Goal: Task Accomplishment & Management: Complete application form

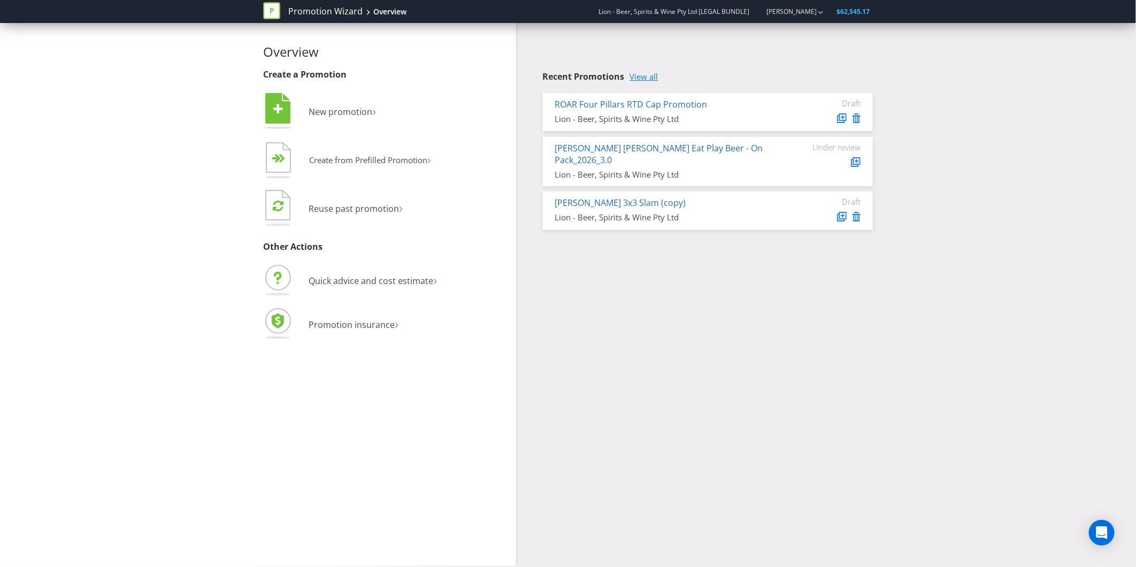
click at [654, 79] on link "View all" at bounding box center [644, 76] width 28 height 9
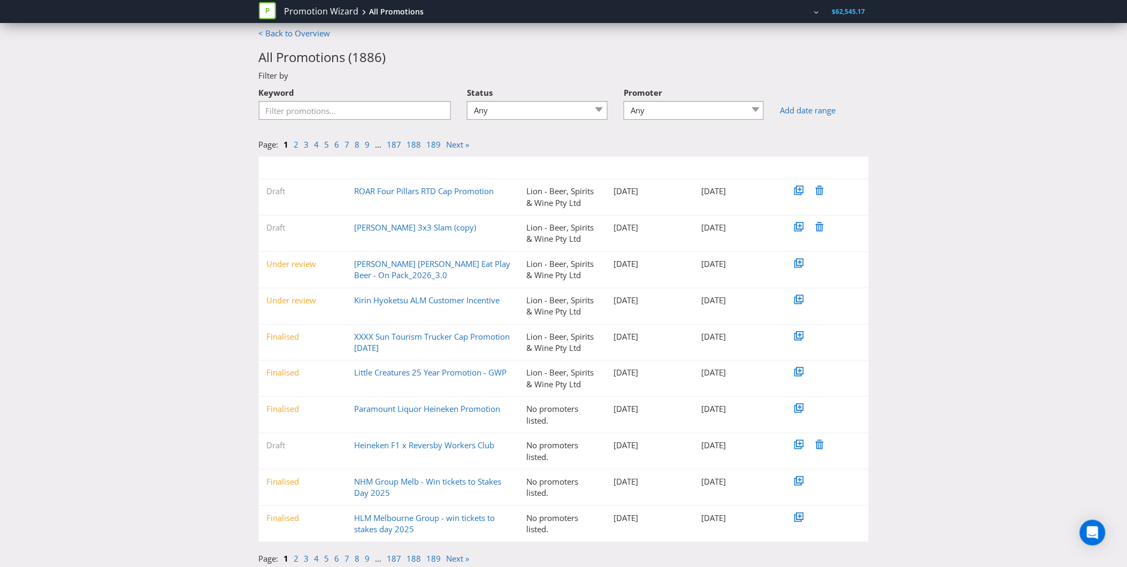
scroll to position [9, 0]
click at [298, 553] on link "2" at bounding box center [296, 555] width 5 height 11
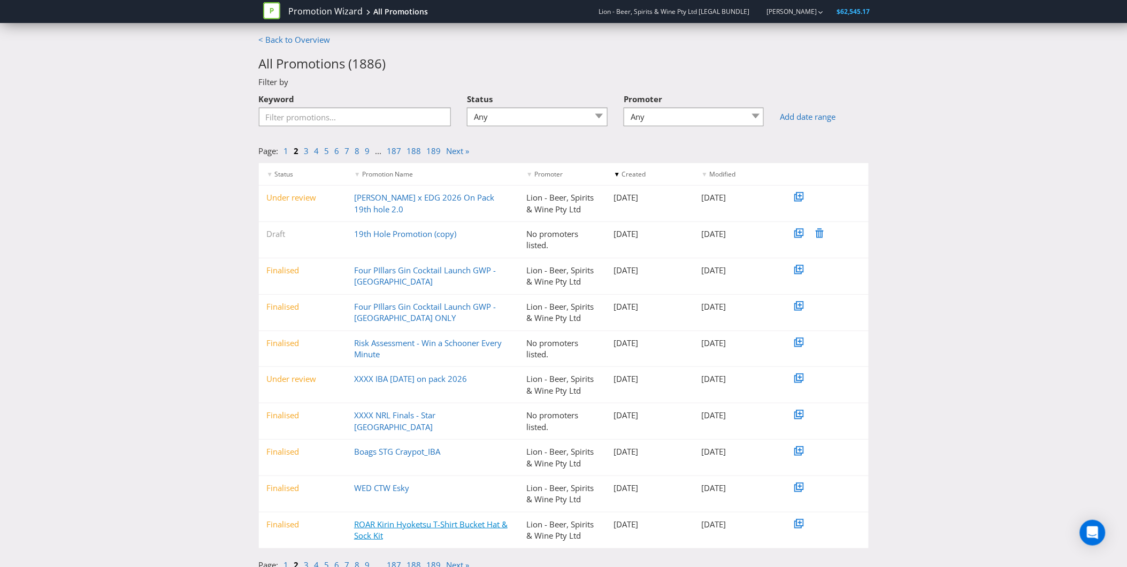
click at [361, 533] on link "ROAR Kirin Hyoketsu T-Shirt Bucket Hat & Sock Kit" at bounding box center [431, 530] width 154 height 22
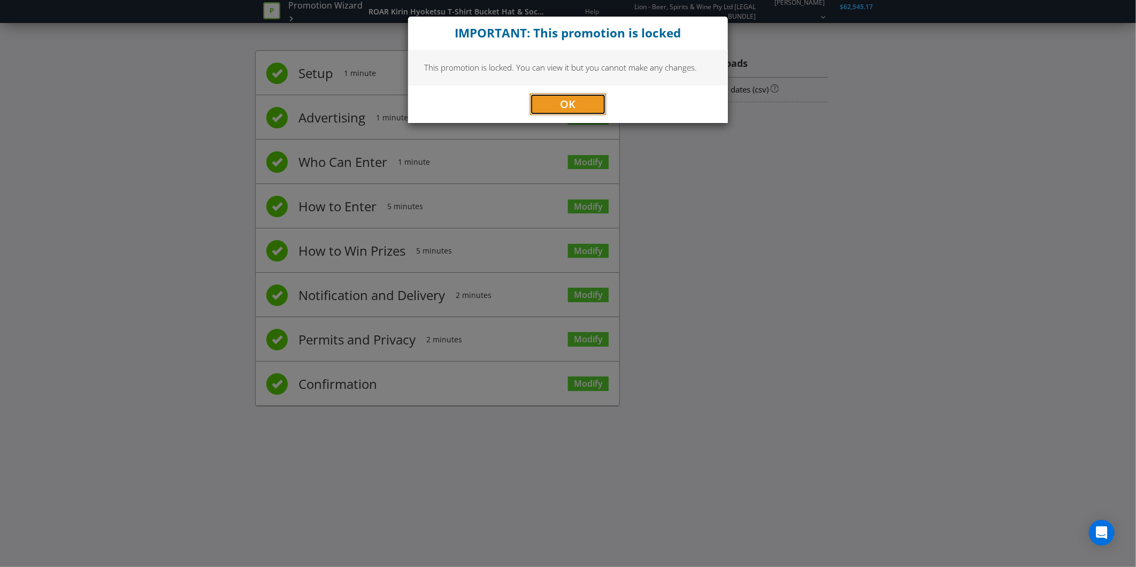
click at [592, 98] on button "OK" at bounding box center [568, 104] width 76 height 21
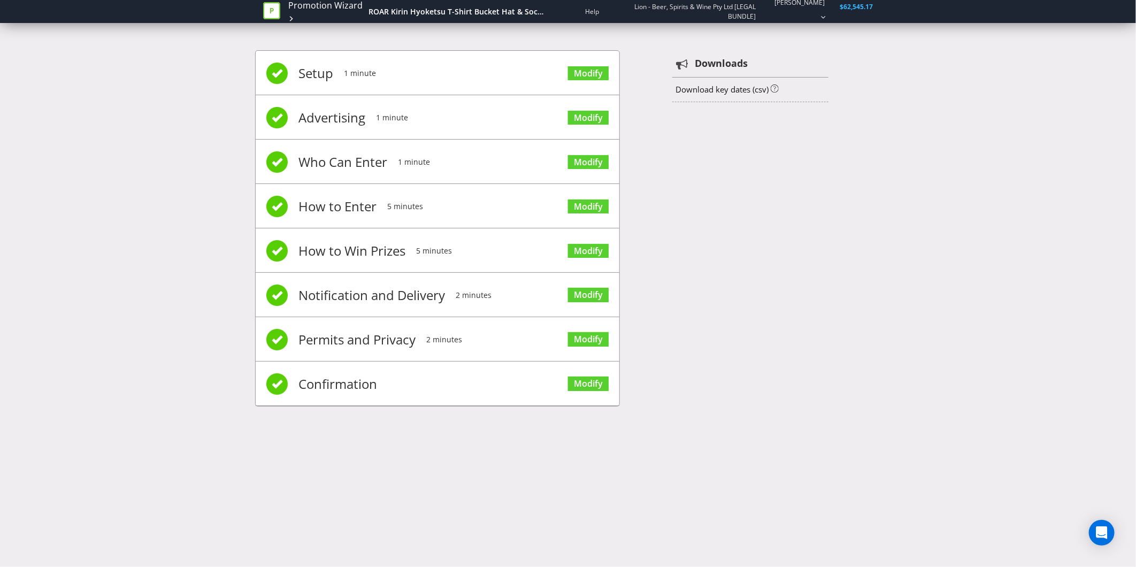
click at [372, 156] on span "Who Can Enter" at bounding box center [342, 162] width 89 height 43
click at [593, 378] on link "Modify" at bounding box center [588, 384] width 41 height 14
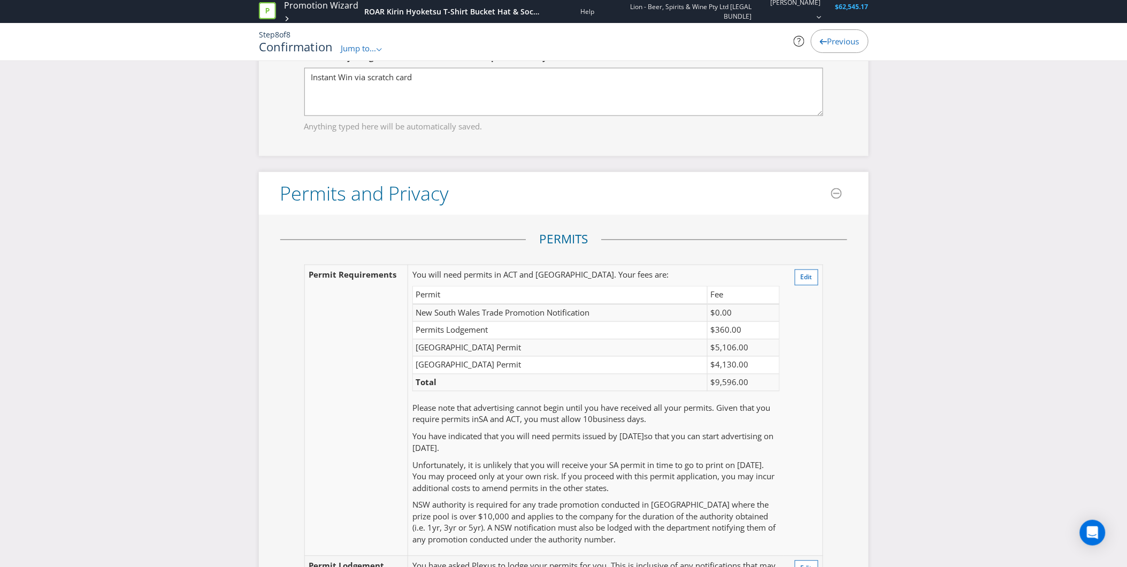
scroll to position [2080, 0]
